Goal: Task Accomplishment & Management: Manage account settings

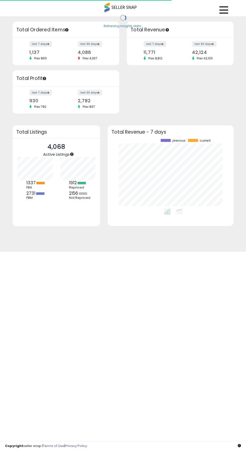
scroll to position [70, 115]
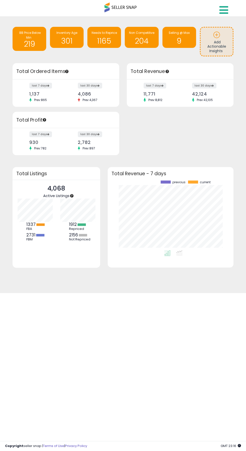
click at [226, 11] on icon at bounding box center [223, 10] width 9 height 10
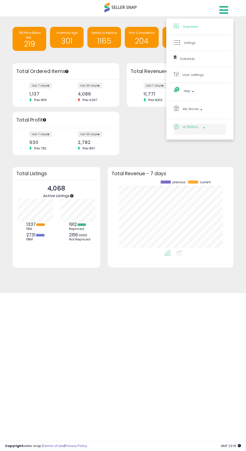
click at [191, 126] on span "Hi [PERSON_NAME]" at bounding box center [191, 127] width 19 height 6
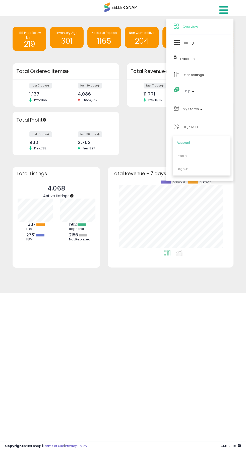
click at [183, 142] on link "Account" at bounding box center [182, 142] width 13 height 5
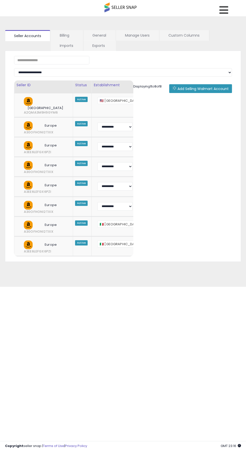
click at [64, 35] on link "Billing" at bounding box center [67, 35] width 32 height 11
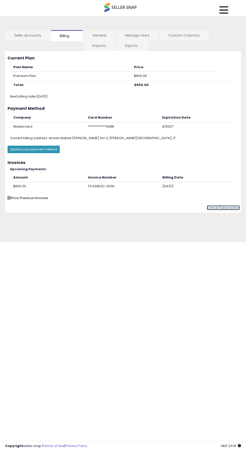
click at [225, 207] on link "Cancel Subscription" at bounding box center [223, 207] width 33 height 5
click at [210, 205] on link "Cancel Subscription" at bounding box center [223, 207] width 33 height 5
